Goal: Task Accomplishment & Management: Use online tool/utility

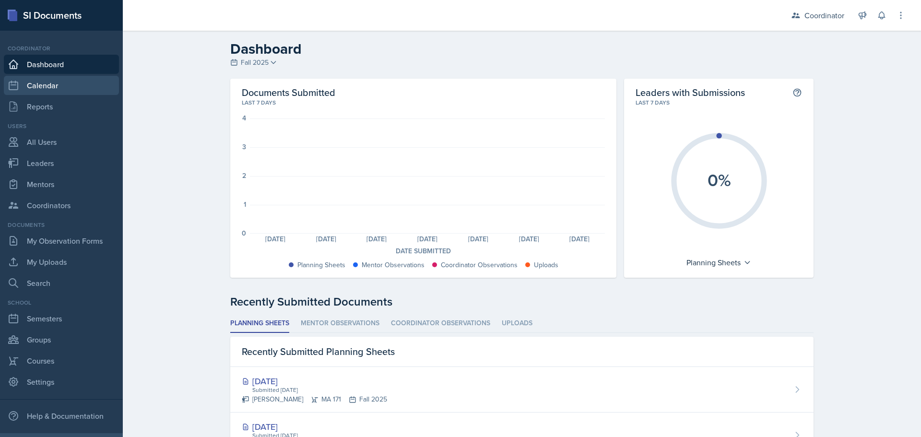
click at [60, 86] on link "Calendar" at bounding box center [61, 85] width 115 height 19
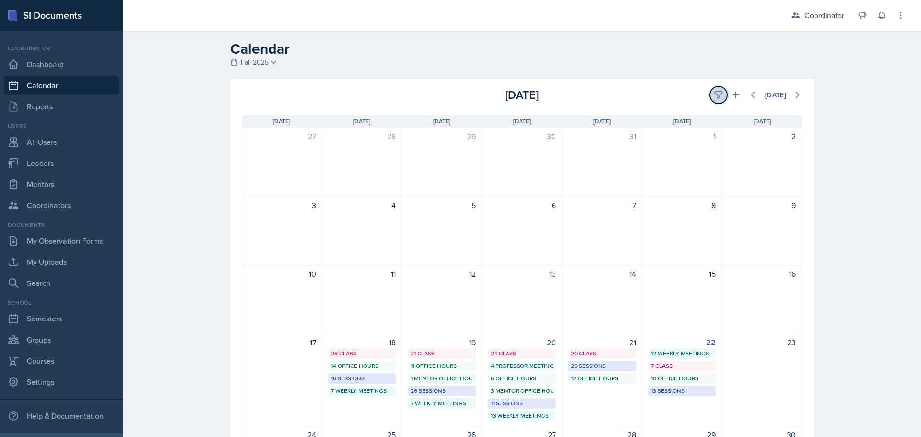
click at [715, 96] on icon at bounding box center [719, 95] width 10 height 10
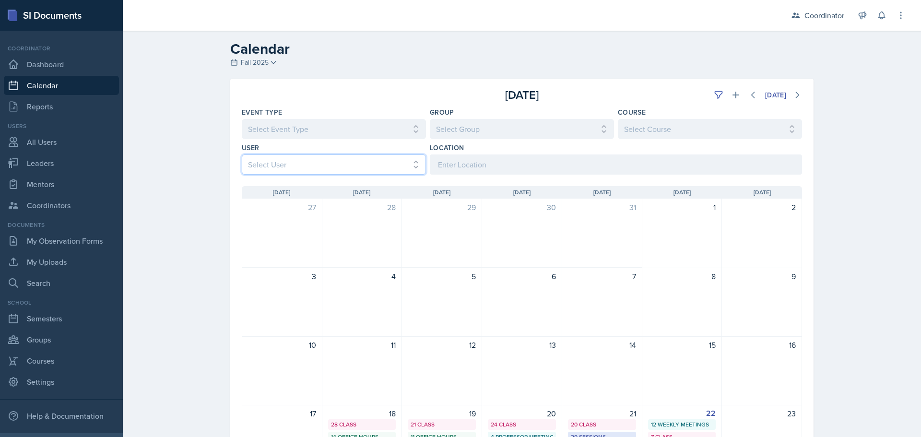
click at [318, 164] on select "Select User All [PERSON_NAME] [PERSON_NAME] [PERSON_NAME] [PERSON_NAME] [PERSON…" at bounding box center [334, 164] width 184 height 20
click at [242, 154] on select "Select User All [PERSON_NAME] [PERSON_NAME] [PERSON_NAME] [PERSON_NAME] [PERSON…" at bounding box center [334, 164] width 184 height 20
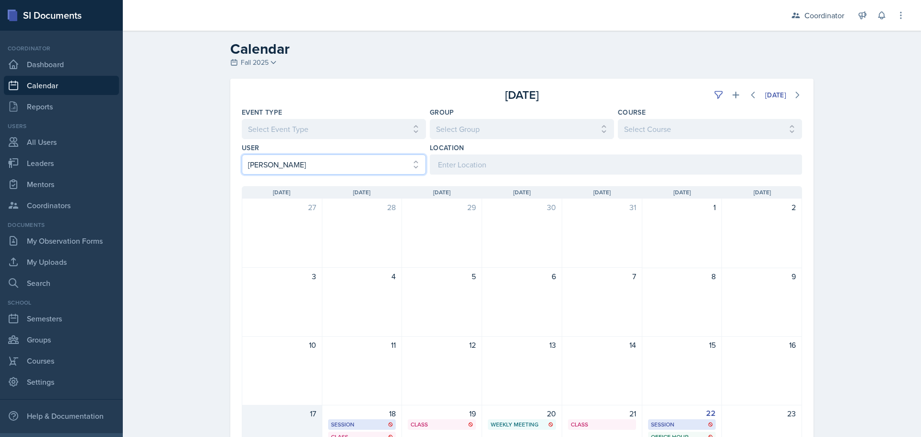
scroll to position [144, 0]
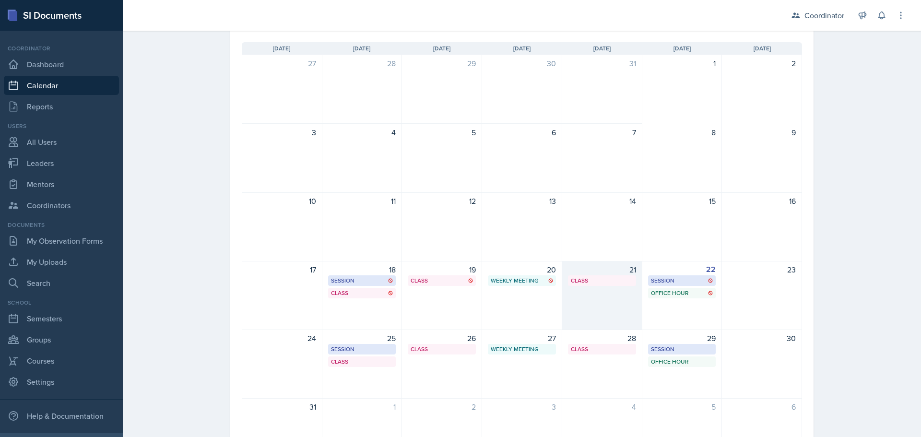
click at [631, 326] on div "21 Class SST 121 1:00 PM - 1:55 PM" at bounding box center [602, 295] width 80 height 69
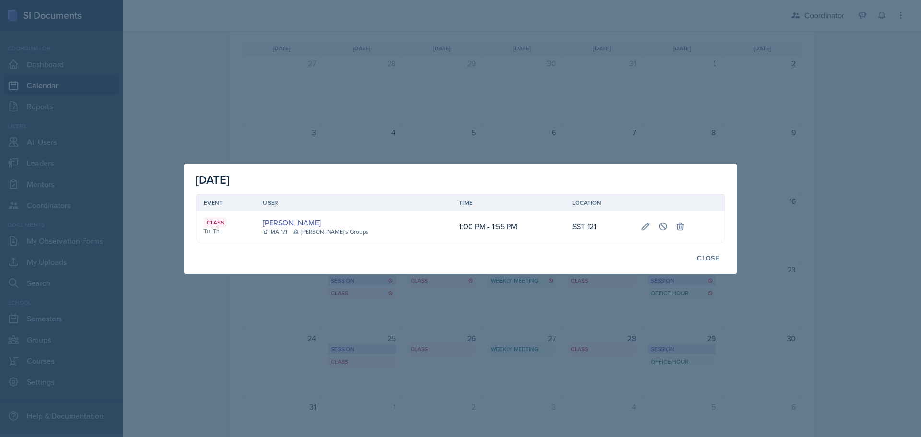
click at [536, 383] on div at bounding box center [460, 218] width 921 height 437
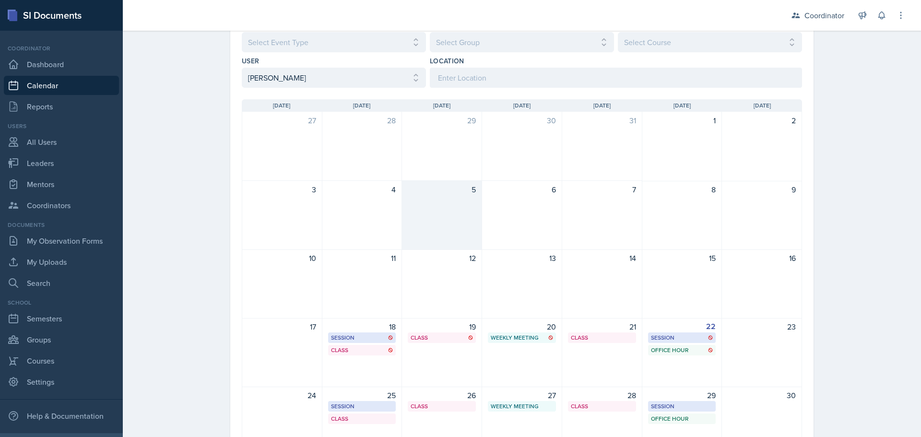
scroll to position [0, 0]
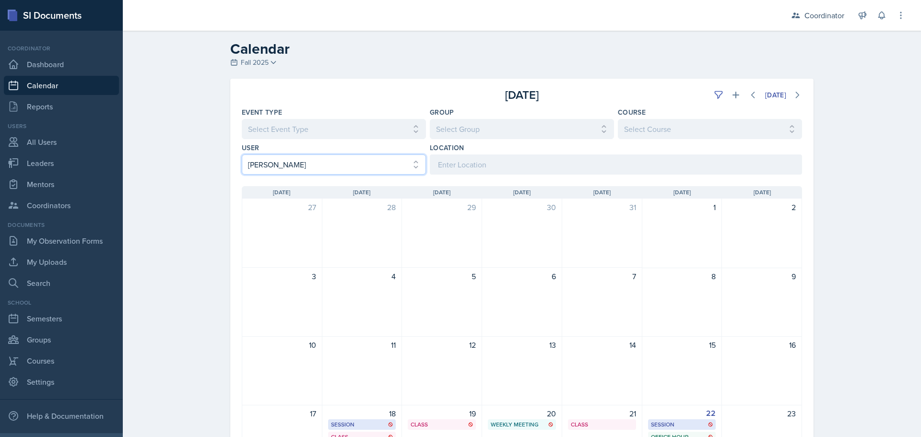
click at [316, 172] on select "Select User All [PERSON_NAME] [PERSON_NAME] [PERSON_NAME] [PERSON_NAME] [PERSON…" at bounding box center [334, 164] width 184 height 20
select select "e1f64496-de37-4055-b050-68d5dd583de1"
click at [242, 154] on select "Select User All [PERSON_NAME] [PERSON_NAME] [PERSON_NAME] [PERSON_NAME] [PERSON…" at bounding box center [334, 164] width 184 height 20
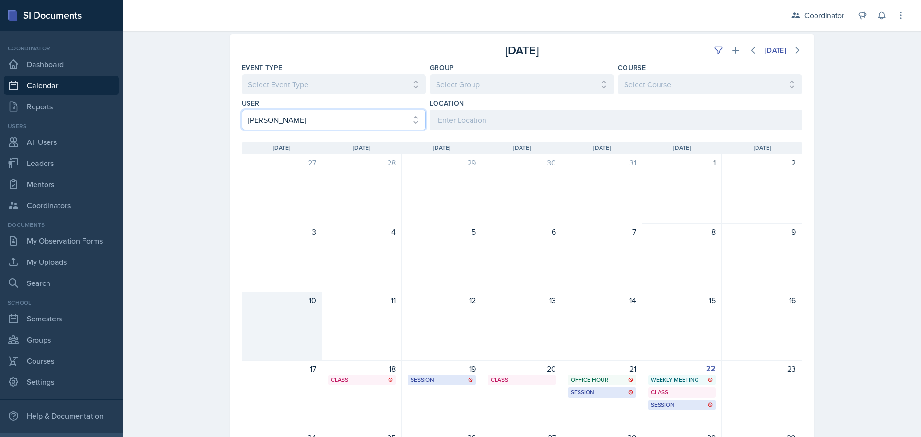
scroll to position [96, 0]
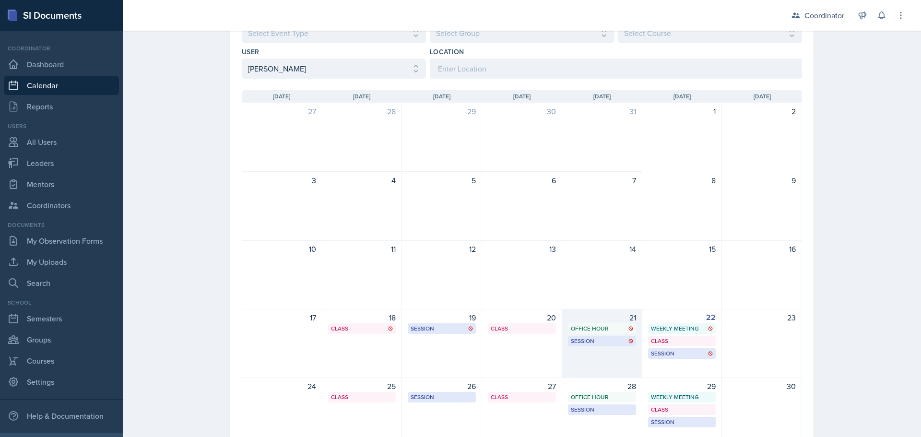
click at [580, 363] on div "21 Office Hour SSC 10:00 AM - 11:00 AM Session MSB 106 3:00 PM - 4:00 PM" at bounding box center [602, 343] width 80 height 69
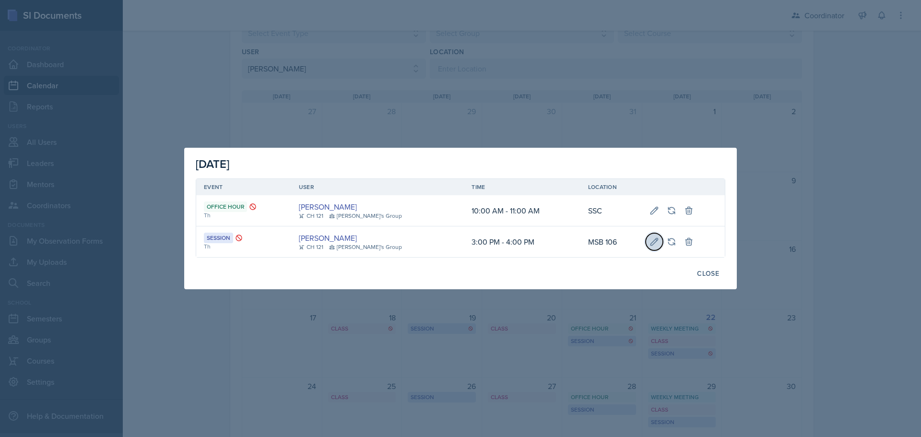
click at [652, 240] on button at bounding box center [654, 241] width 17 height 17
select select "3"
select select "0"
select select "PM"
select select "4"
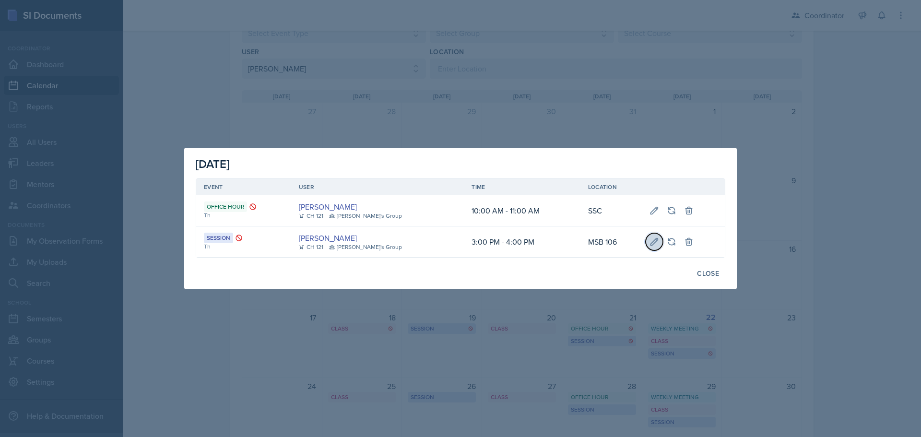
select select "0"
select select "PM"
type input "MSB 106"
select select "30b582fb-8ac9-49fb-a214-1fb047ccc295"
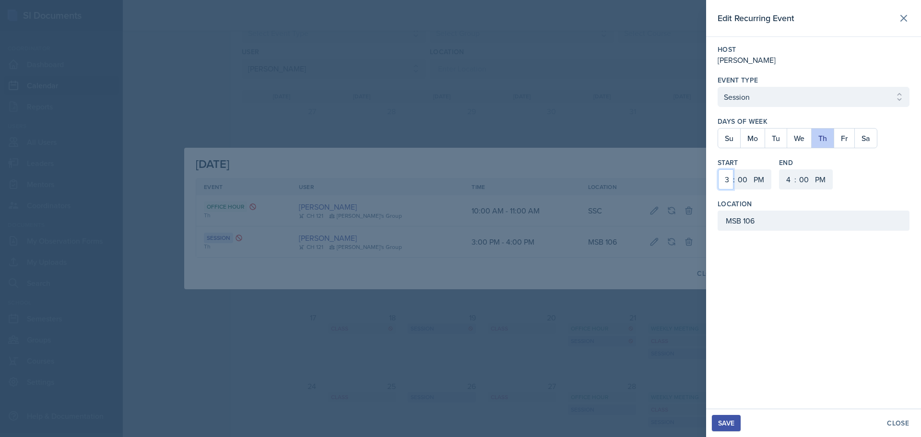
click at [726, 183] on select "1 2 3 4 5 6 7 8 9 10 11 12" at bounding box center [725, 179] width 15 height 20
select select "4"
click at [718, 169] on select "1 2 3 4 5 6 7 8 9 10 11 12" at bounding box center [725, 179] width 15 height 20
click at [788, 182] on select "1 2 3 4 5 6 7 8 9 10 11 12" at bounding box center [787, 179] width 15 height 20
select select "5"
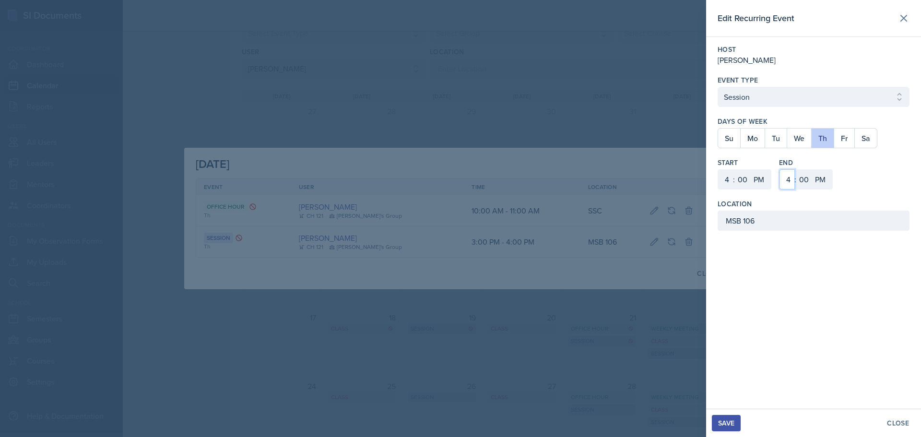
click at [780, 169] on select "1 2 3 4 5 6 7 8 9 10 11 12" at bounding box center [787, 179] width 15 height 20
drag, startPoint x: 767, startPoint y: 227, endPoint x: 701, endPoint y: 236, distance: 66.7
click at [701, 236] on div "Edit Recurring Event Host [PERSON_NAME] Event Type Select Event Type Office Hou…" at bounding box center [460, 218] width 921 height 437
type input "SST 207"
click at [726, 424] on div "Save" at bounding box center [726, 423] width 16 height 8
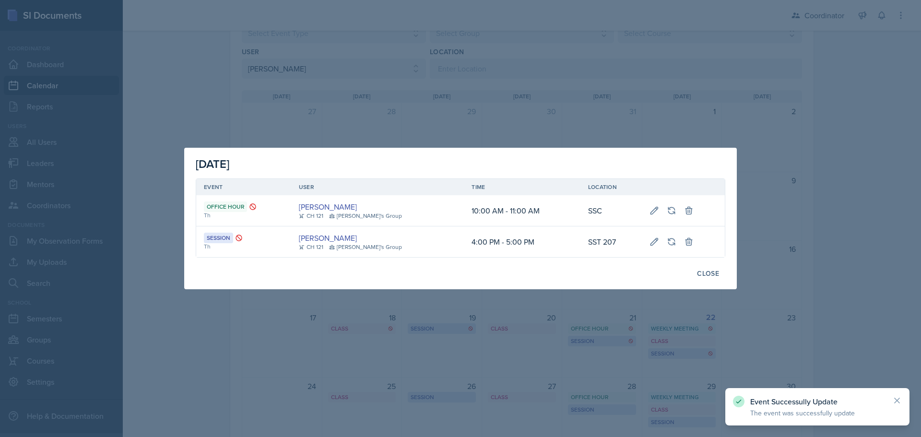
click at [564, 385] on div at bounding box center [460, 218] width 921 height 437
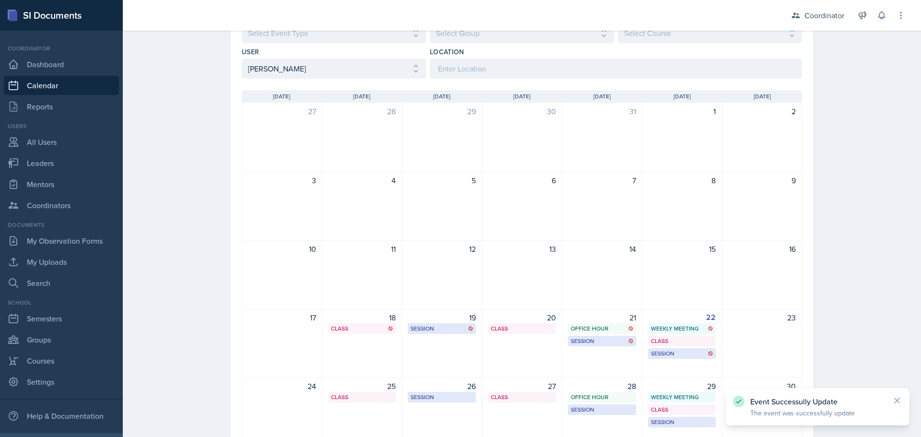
drag, startPoint x: 349, startPoint y: 51, endPoint x: 341, endPoint y: 62, distance: 13.6
click at [343, 59] on div "User Select User All [PERSON_NAME] [PERSON_NAME] [PERSON_NAME] [PERSON_NAME] [P…" at bounding box center [334, 63] width 184 height 32
click at [341, 62] on select "Select User All [PERSON_NAME] [PERSON_NAME] [PERSON_NAME] [PERSON_NAME] [PERSON…" at bounding box center [334, 69] width 184 height 20
select select
click at [242, 59] on select "Select User All [PERSON_NAME] [PERSON_NAME] [PERSON_NAME] [PERSON_NAME] [PERSON…" at bounding box center [334, 69] width 184 height 20
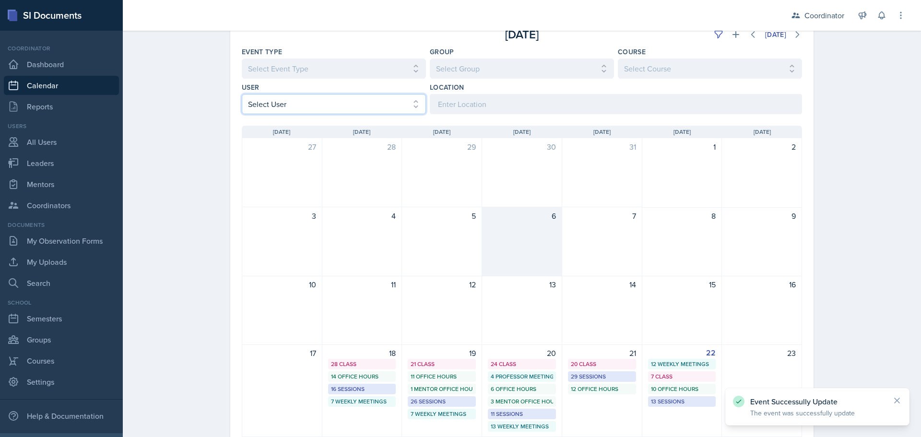
scroll to position [0, 0]
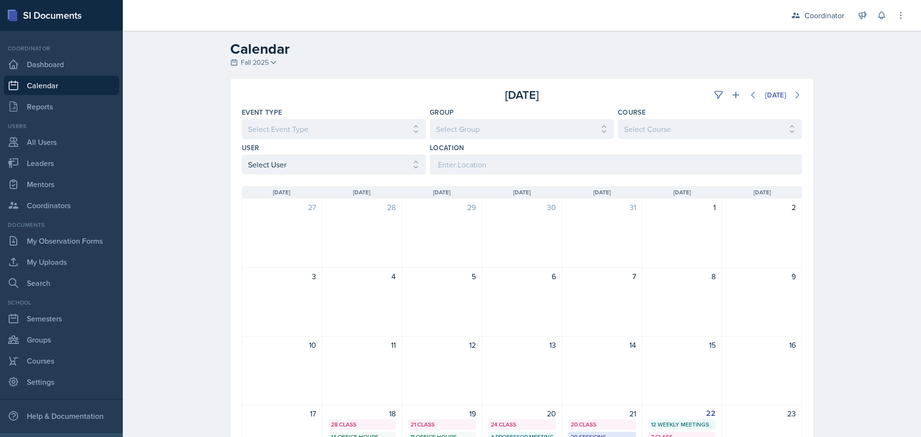
click at [839, 261] on div "Calendar Fall 2025 Fall 2025 Spring 2025 Fall 2024 Spring 2024 Fall 2023 Spring…" at bounding box center [522, 362] width 798 height 662
